Goal: Transaction & Acquisition: Download file/media

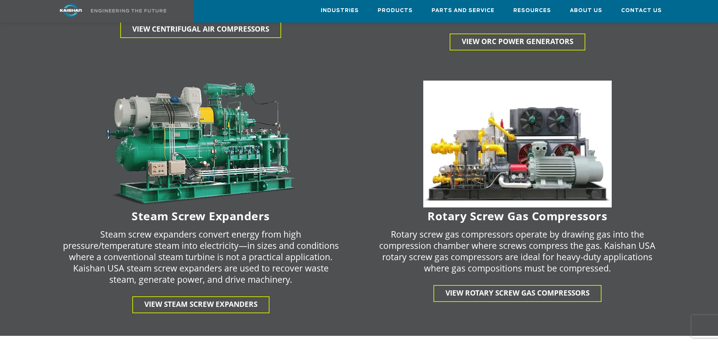
scroll to position [1483, 0]
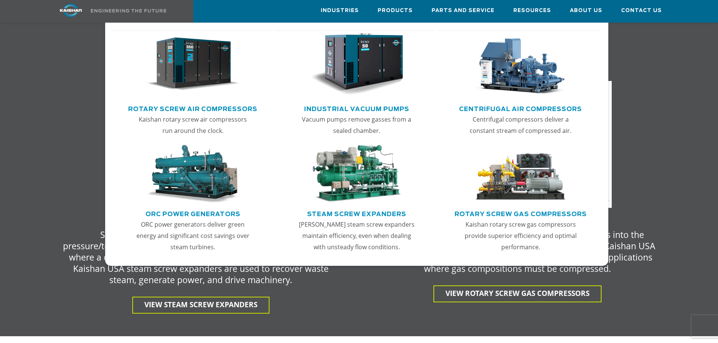
click at [189, 57] on img "Main menu" at bounding box center [192, 64] width 93 height 63
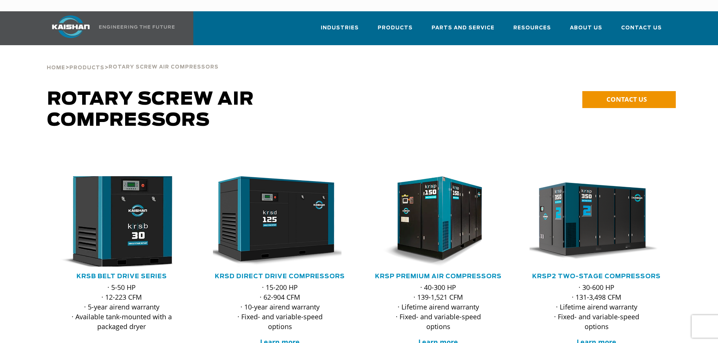
click at [141, 213] on img at bounding box center [116, 222] width 148 height 100
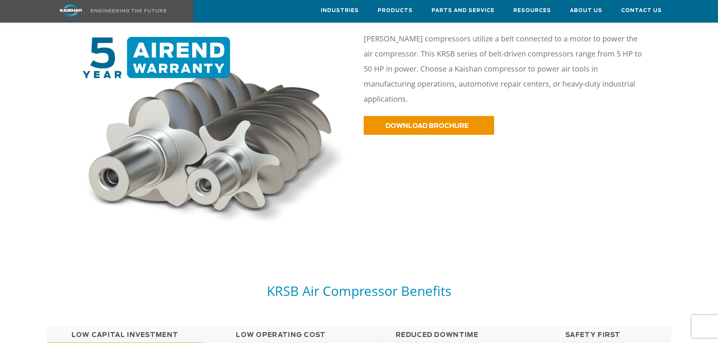
scroll to position [402, 0]
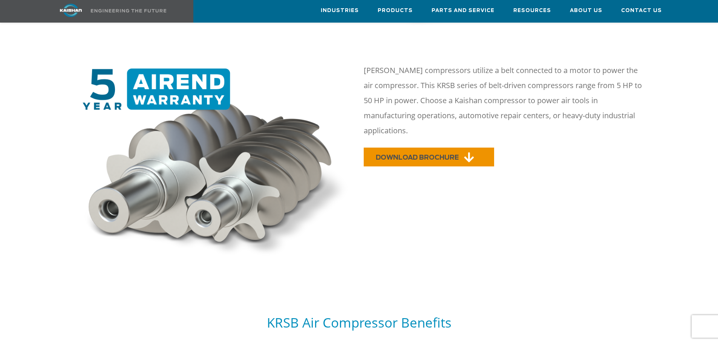
click at [438, 155] on span "DOWNLOAD BROCHURE" at bounding box center [417, 158] width 83 height 6
